Goal: Check status

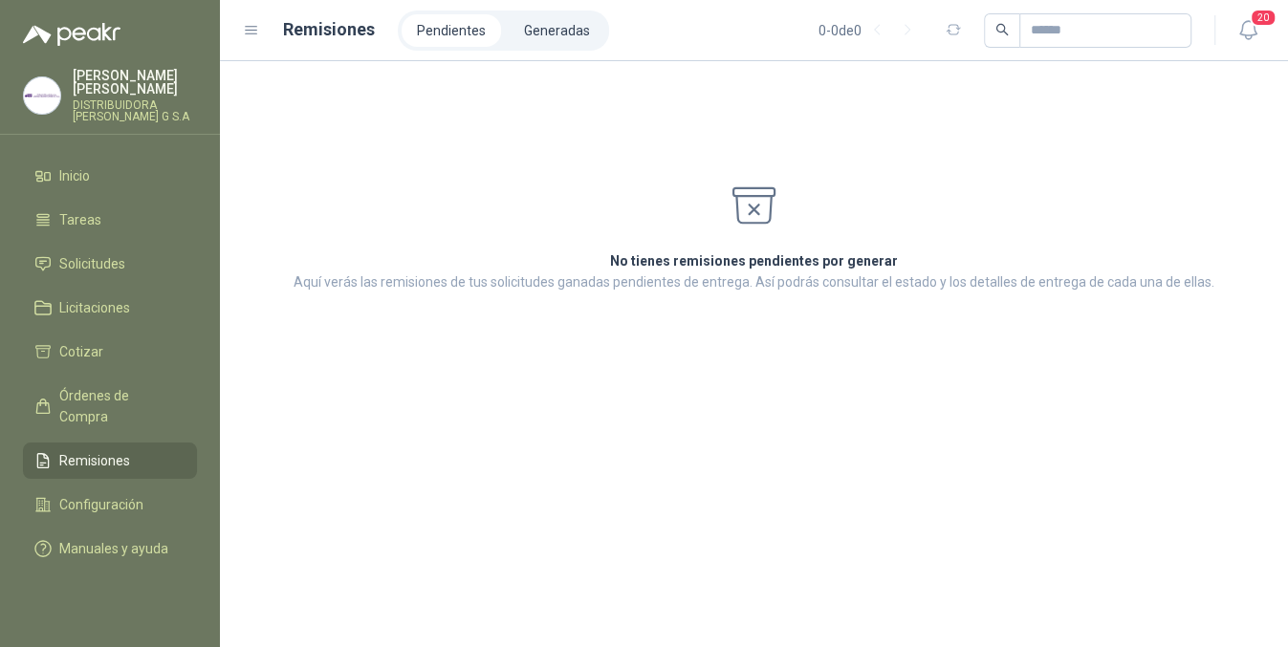
click at [142, 450] on li "Remisiones" at bounding box center [109, 460] width 151 height 21
click at [126, 253] on li "Solicitudes" at bounding box center [109, 263] width 151 height 21
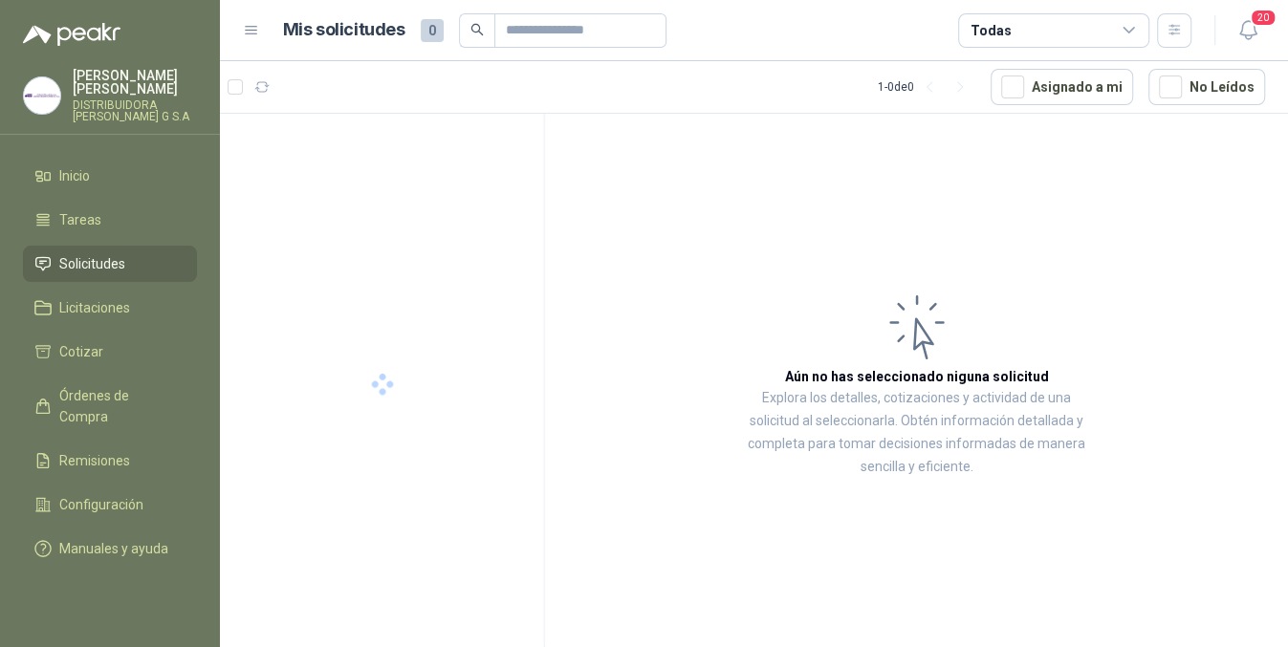
click at [1254, 25] on span "20" at bounding box center [1263, 18] width 27 height 18
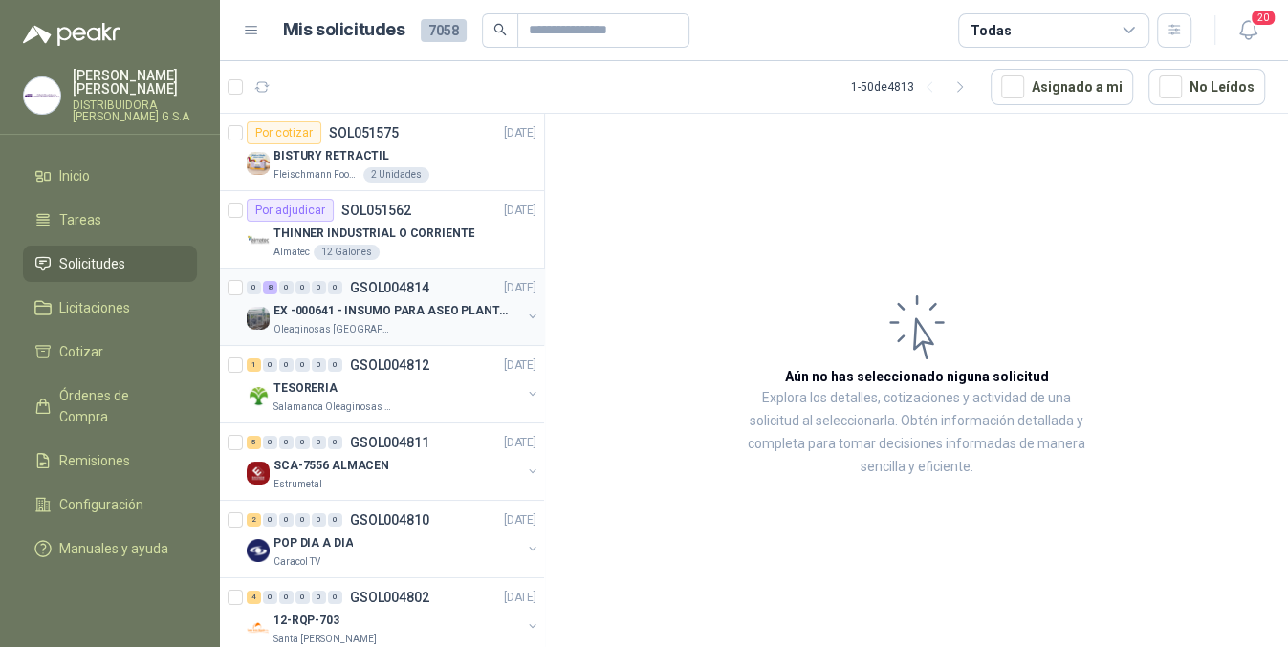
click at [438, 313] on p "EX -000641 - INSUMO PARA ASEO PLANTA EXTRACTORA" at bounding box center [393, 311] width 238 height 18
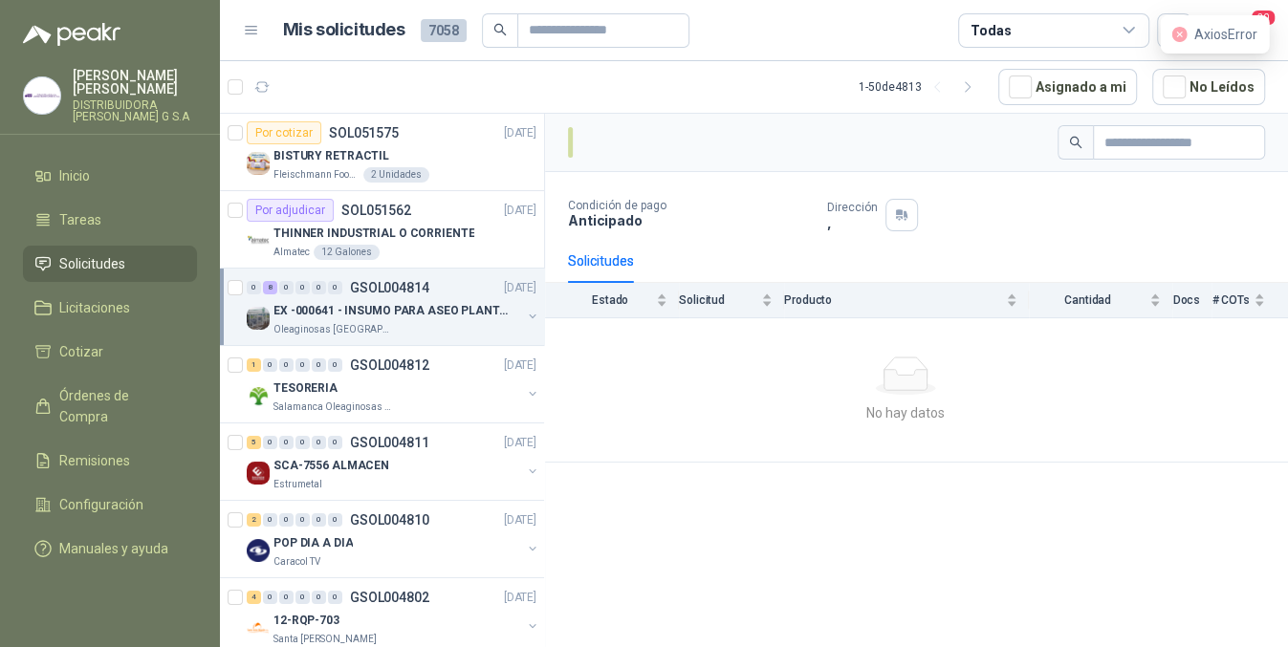
click at [438, 313] on p "EX -000641 - INSUMO PARA ASEO PLANTA EXTRACTORA" at bounding box center [393, 311] width 238 height 18
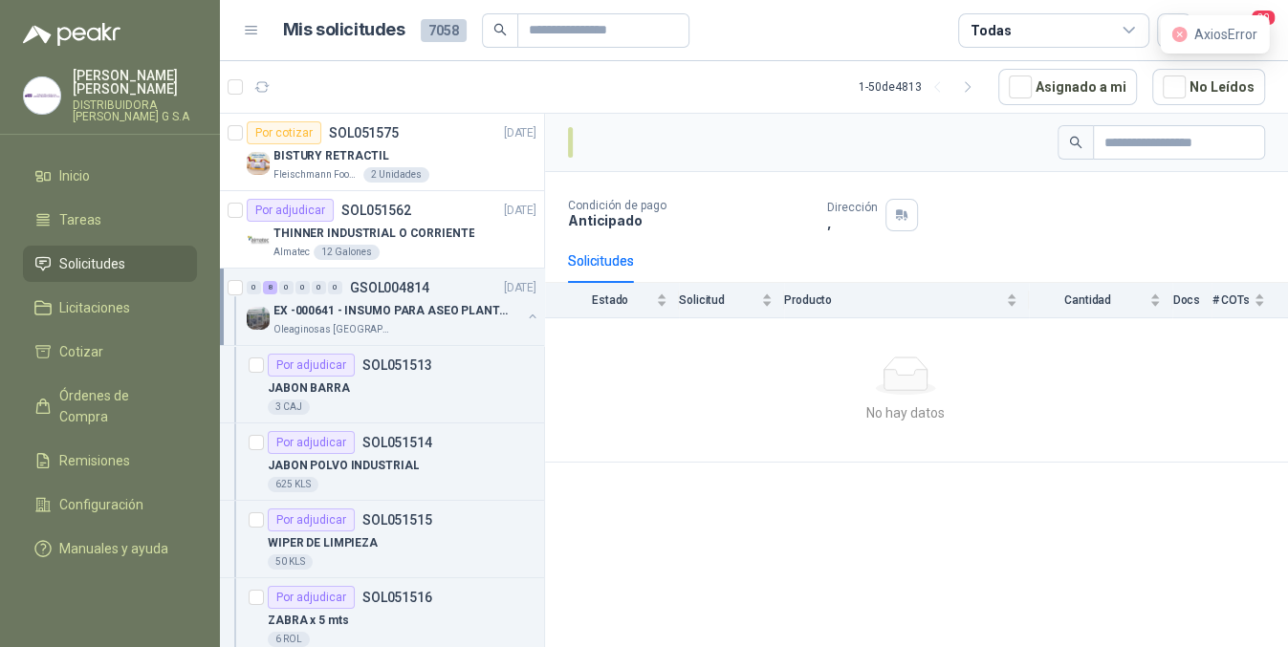
click at [438, 313] on p "EX -000641 - INSUMO PARA ASEO PLANTA EXTRACTORA" at bounding box center [393, 311] width 238 height 18
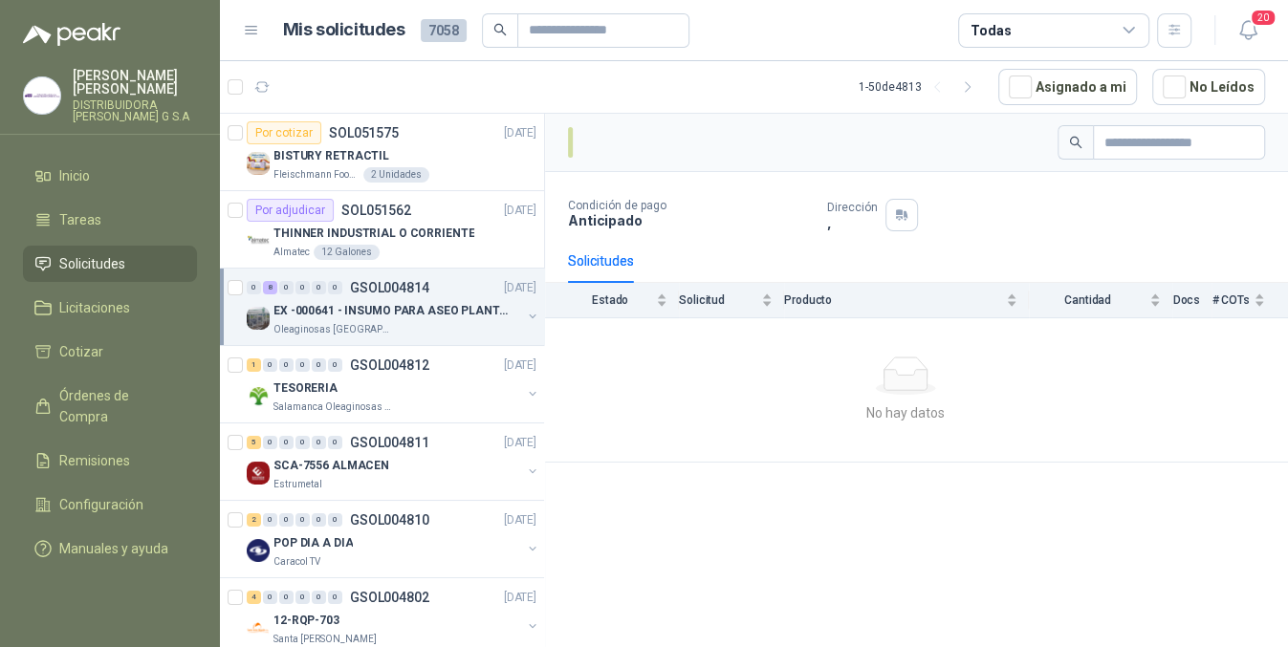
click at [438, 313] on p "EX -000641 - INSUMO PARA ASEO PLANTA EXTRACTORA" at bounding box center [393, 311] width 238 height 18
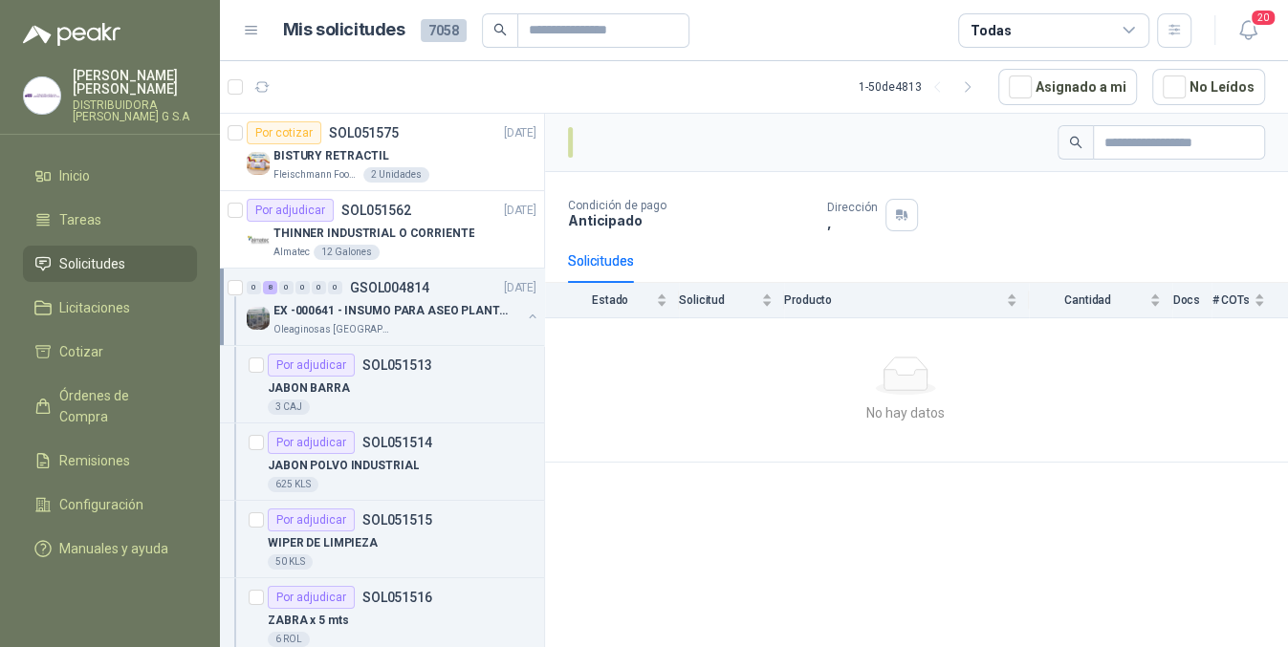
click at [719, 501] on div "Condición de pago Anticipado Dirección , Solicitudes Estado Solicitud Producto …" at bounding box center [916, 384] width 743 height 540
click at [256, 85] on icon "button" at bounding box center [262, 87] width 16 height 16
click at [1243, 27] on icon "button" at bounding box center [1249, 30] width 24 height 24
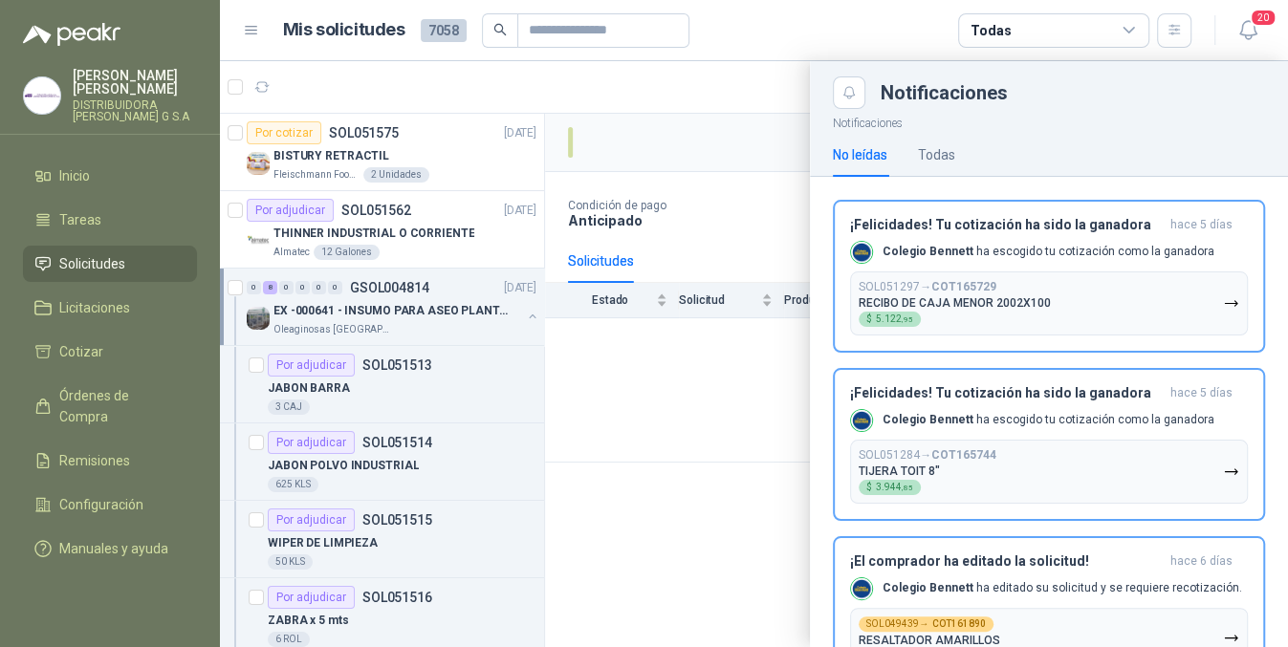
click at [711, 471] on div at bounding box center [754, 354] width 1068 height 586
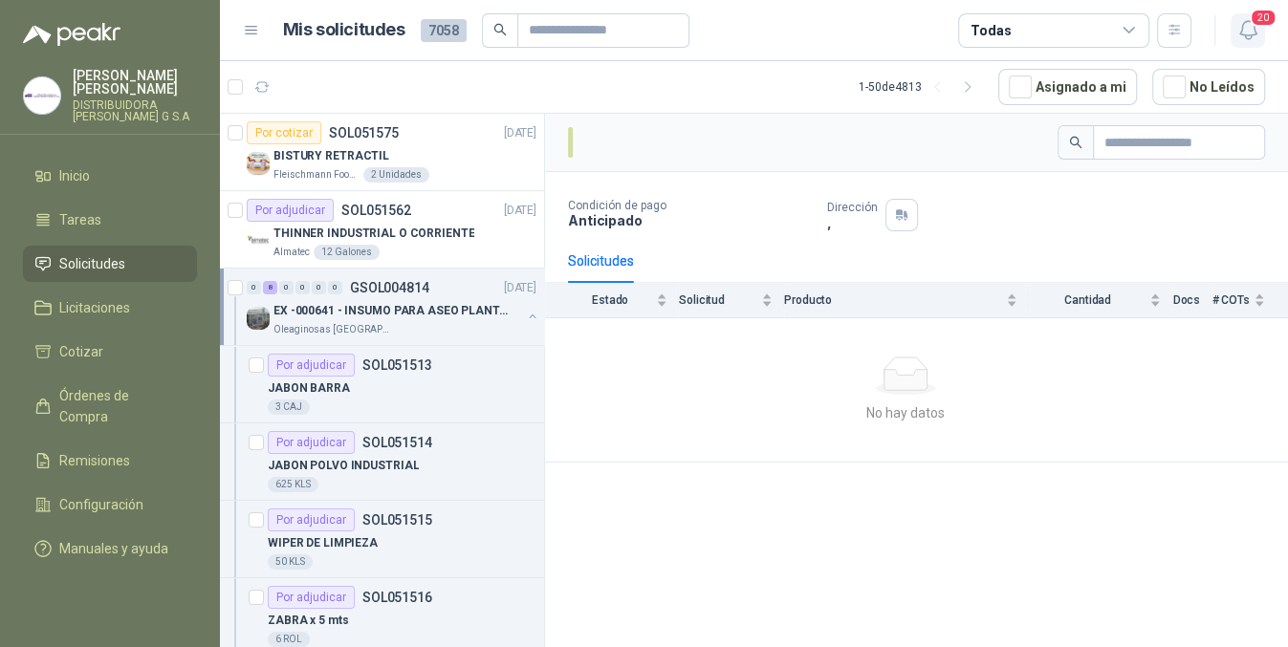
click at [1248, 32] on icon "button" at bounding box center [1249, 30] width 24 height 24
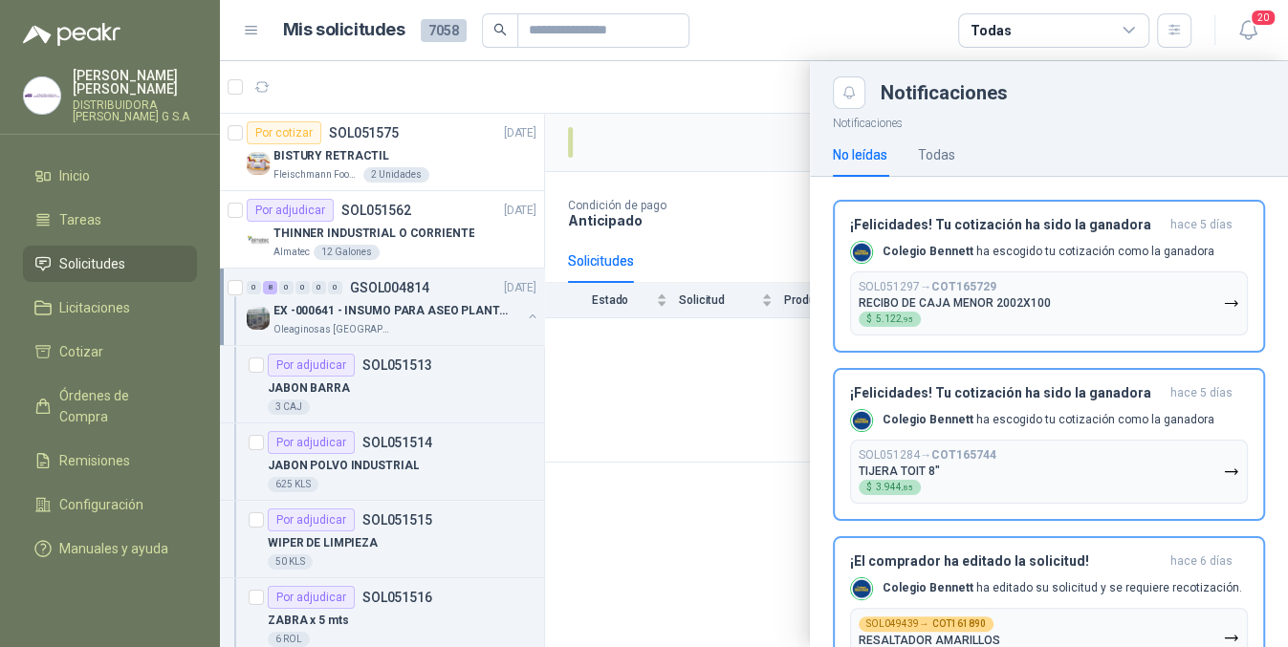
click at [719, 562] on div at bounding box center [754, 354] width 1068 height 586
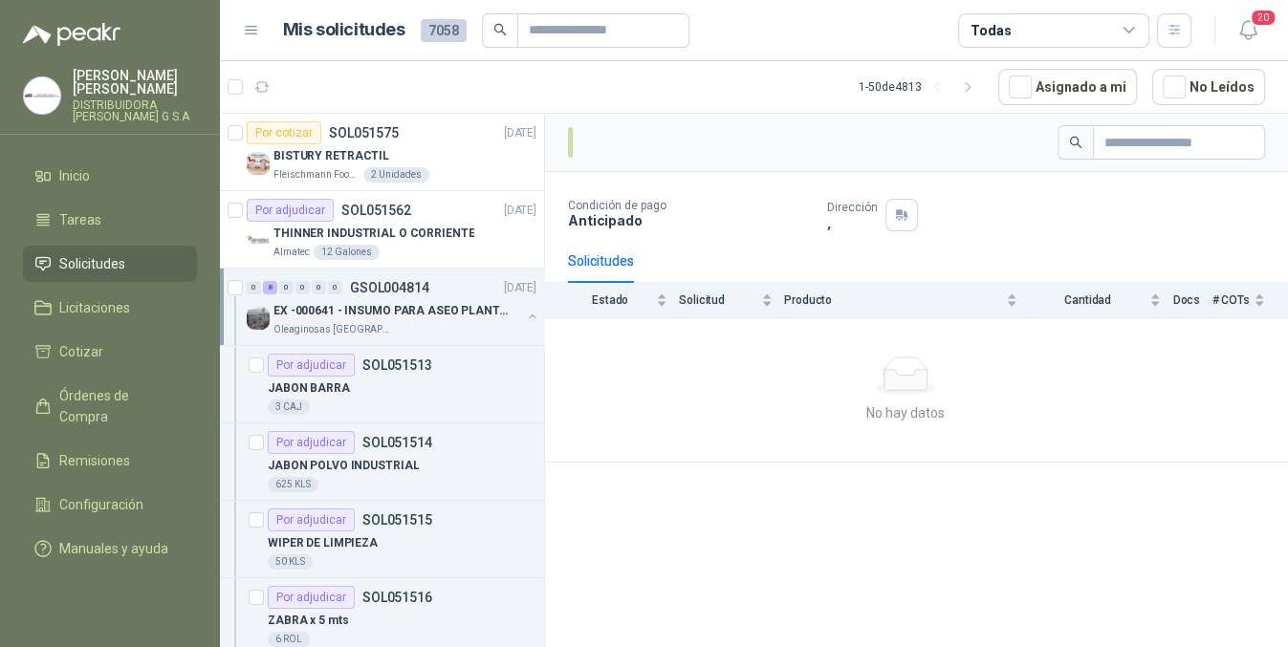
click at [1036, 495] on div "Condición de pago Anticipado Dirección , Solicitudes Estado Solicitud Producto …" at bounding box center [916, 384] width 743 height 540
